Goal: Transaction & Acquisition: Purchase product/service

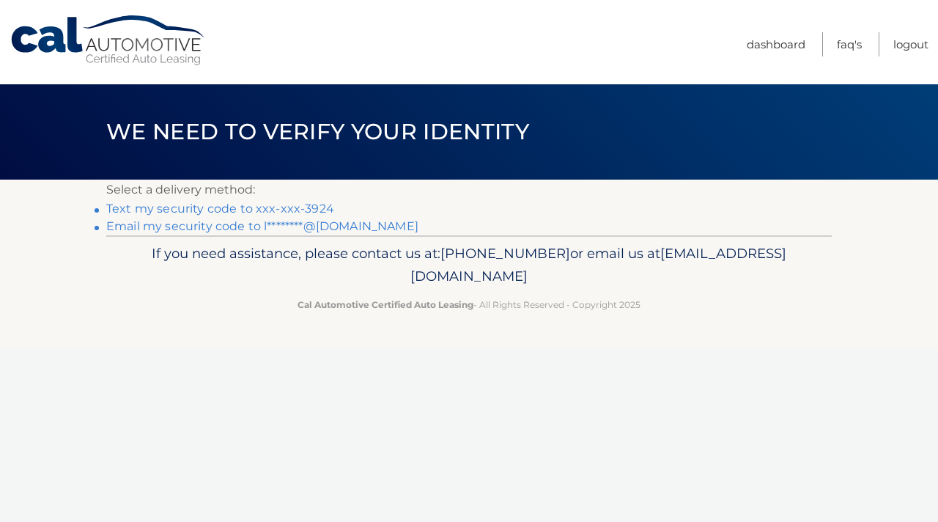
click at [312, 209] on link "Text my security code to xxx-xxx-3924" at bounding box center [220, 209] width 228 height 14
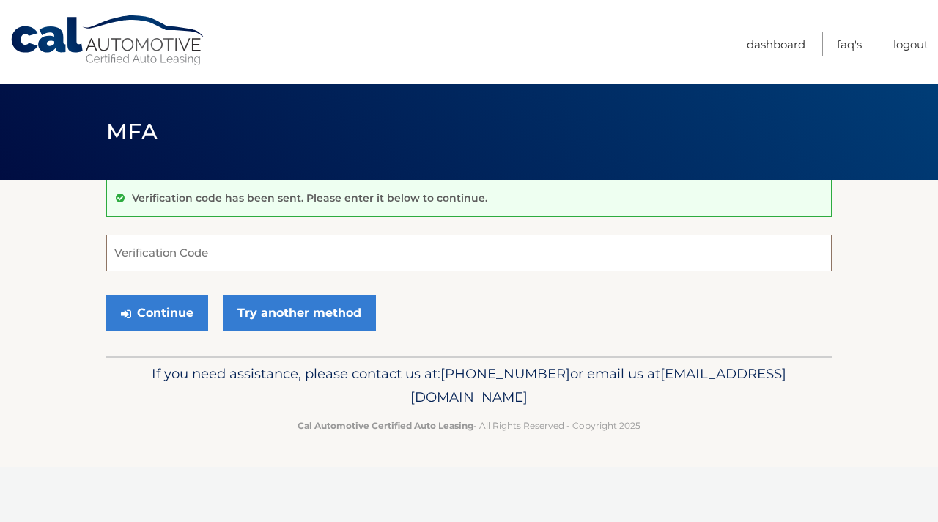
click at [265, 250] on input "Verification Code" at bounding box center [469, 253] width 726 height 37
click at [272, 250] on input "Verification Code" at bounding box center [469, 253] width 726 height 37
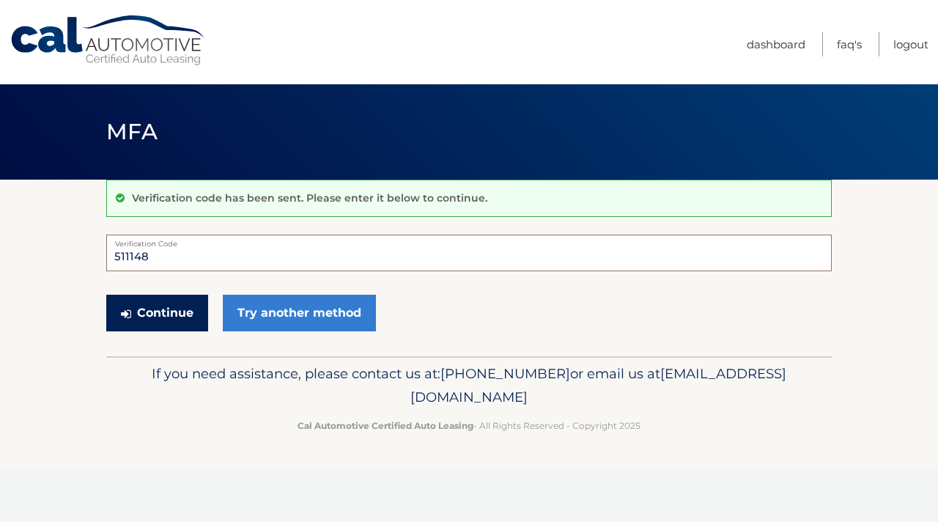
type input "511148"
click at [169, 321] on button "Continue" at bounding box center [157, 313] width 102 height 37
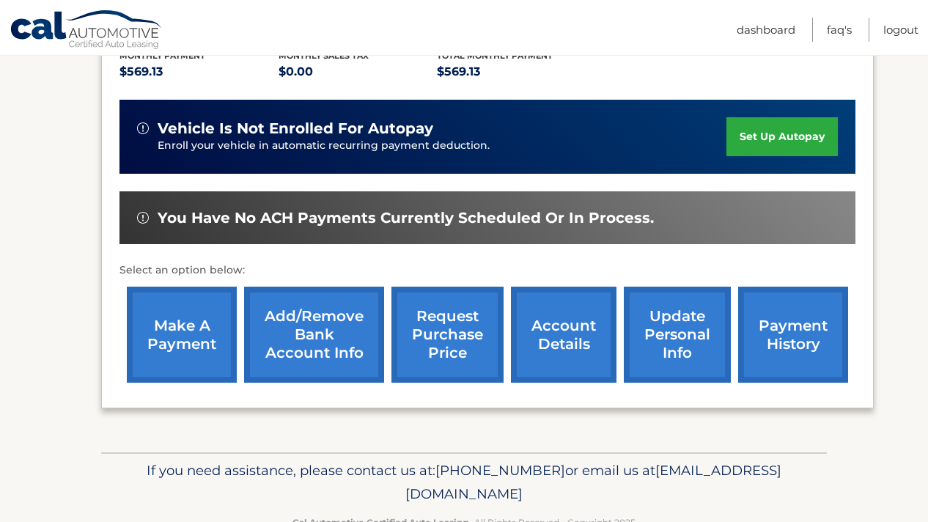
scroll to position [327, 0]
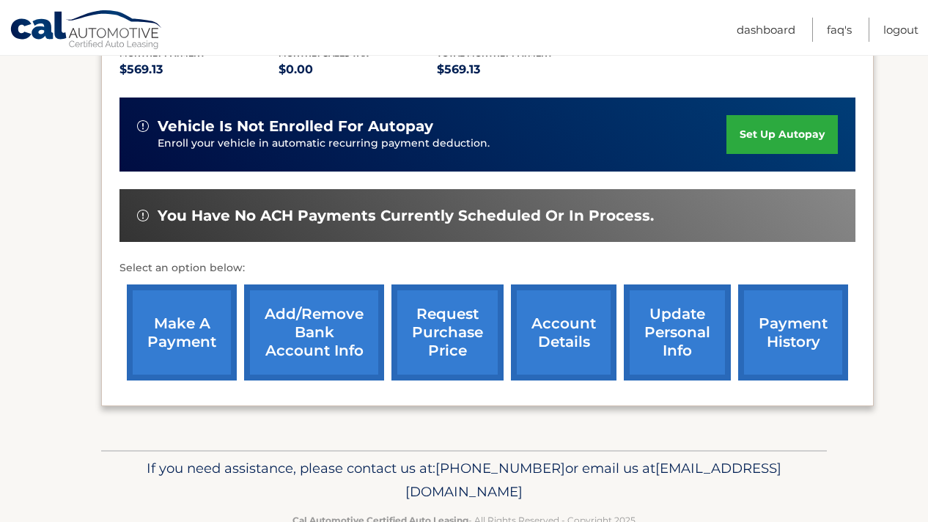
click at [204, 355] on link "make a payment" at bounding box center [182, 332] width 110 height 96
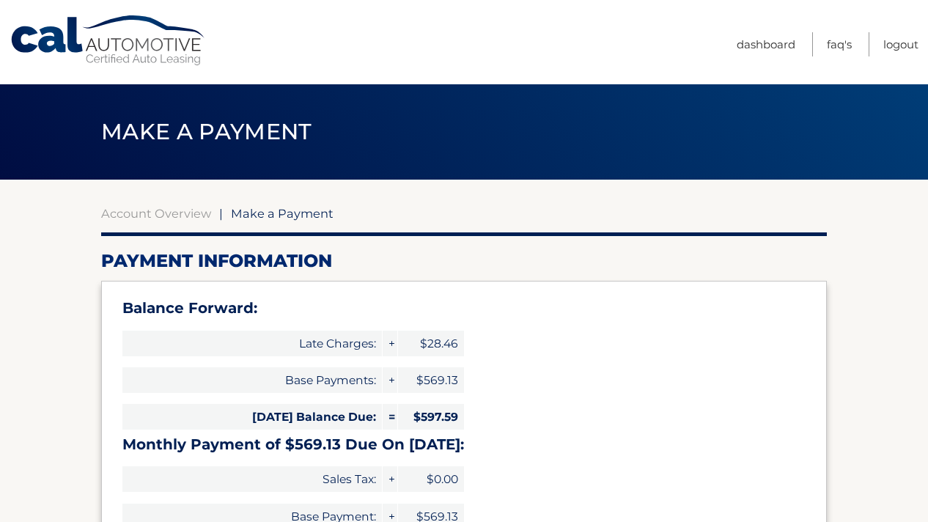
select select "ODRhNzNjNzAtYzAxNi00YzQ3LTkwNTktNjAxNWY1NDVkODQz"
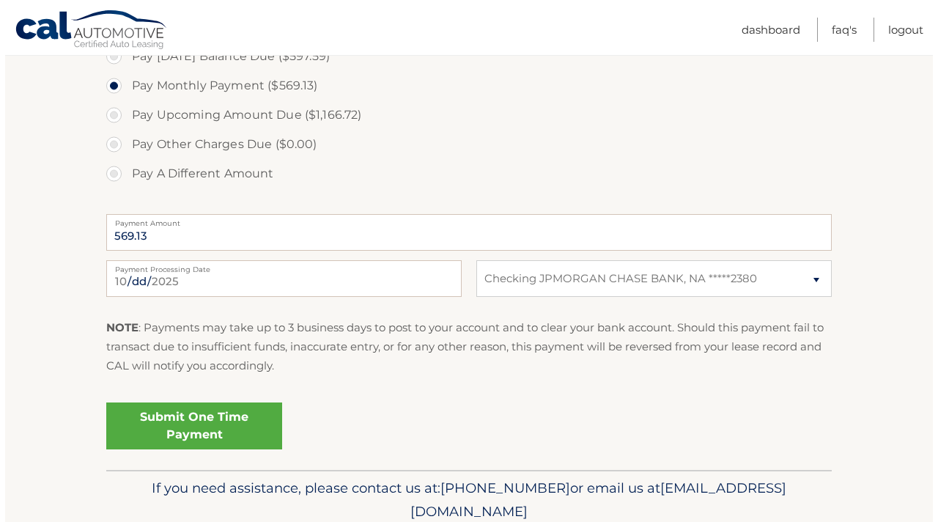
scroll to position [571, 0]
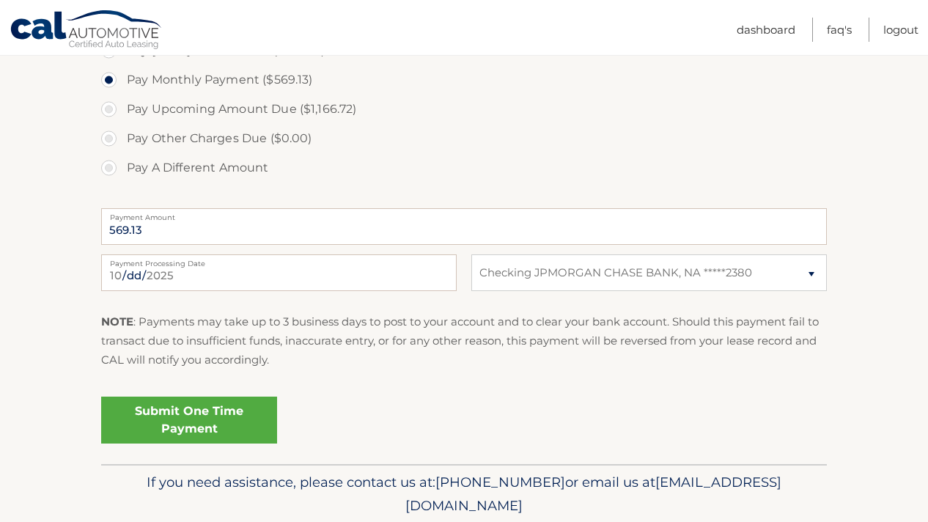
click at [214, 424] on link "Submit One Time Payment" at bounding box center [189, 419] width 176 height 47
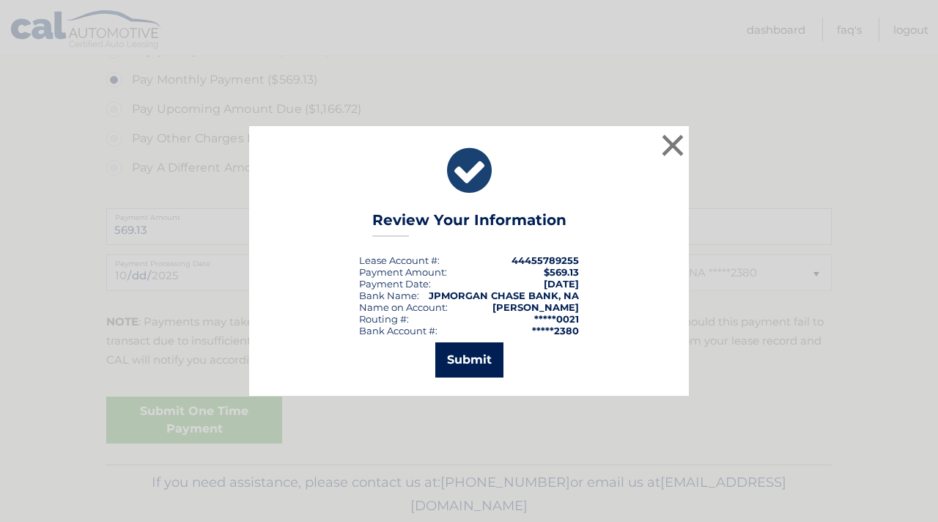
click at [460, 368] on button "Submit" at bounding box center [469, 359] width 68 height 35
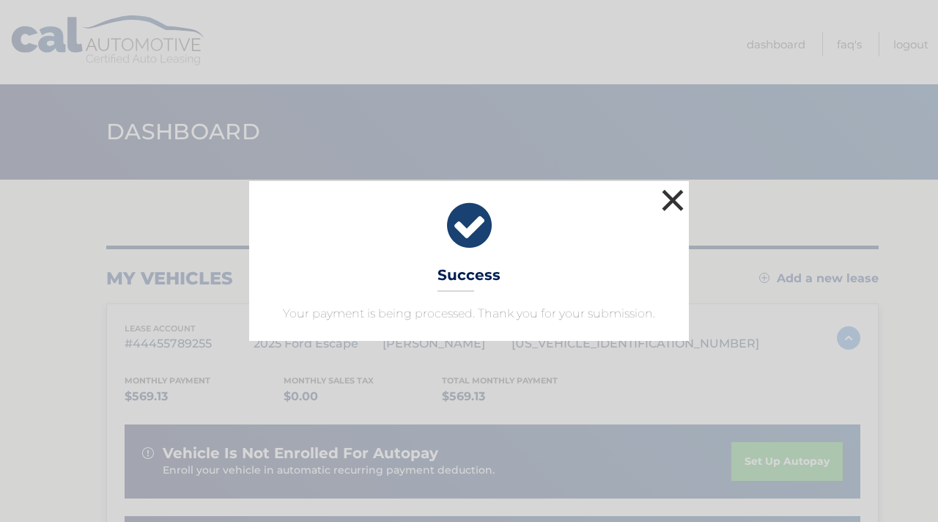
click at [676, 193] on button "×" at bounding box center [672, 199] width 29 height 29
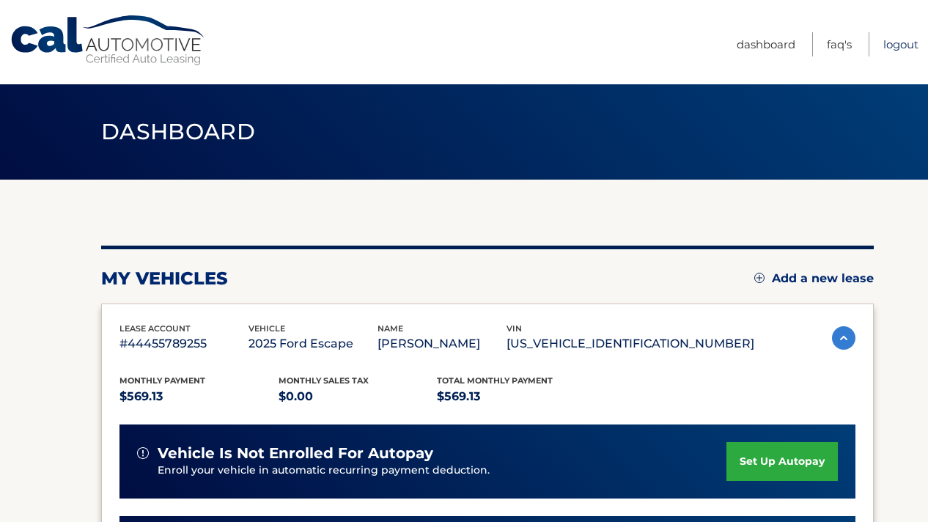
click at [893, 46] on link "Logout" at bounding box center [900, 44] width 35 height 24
